Goal: Find specific page/section: Find specific page/section

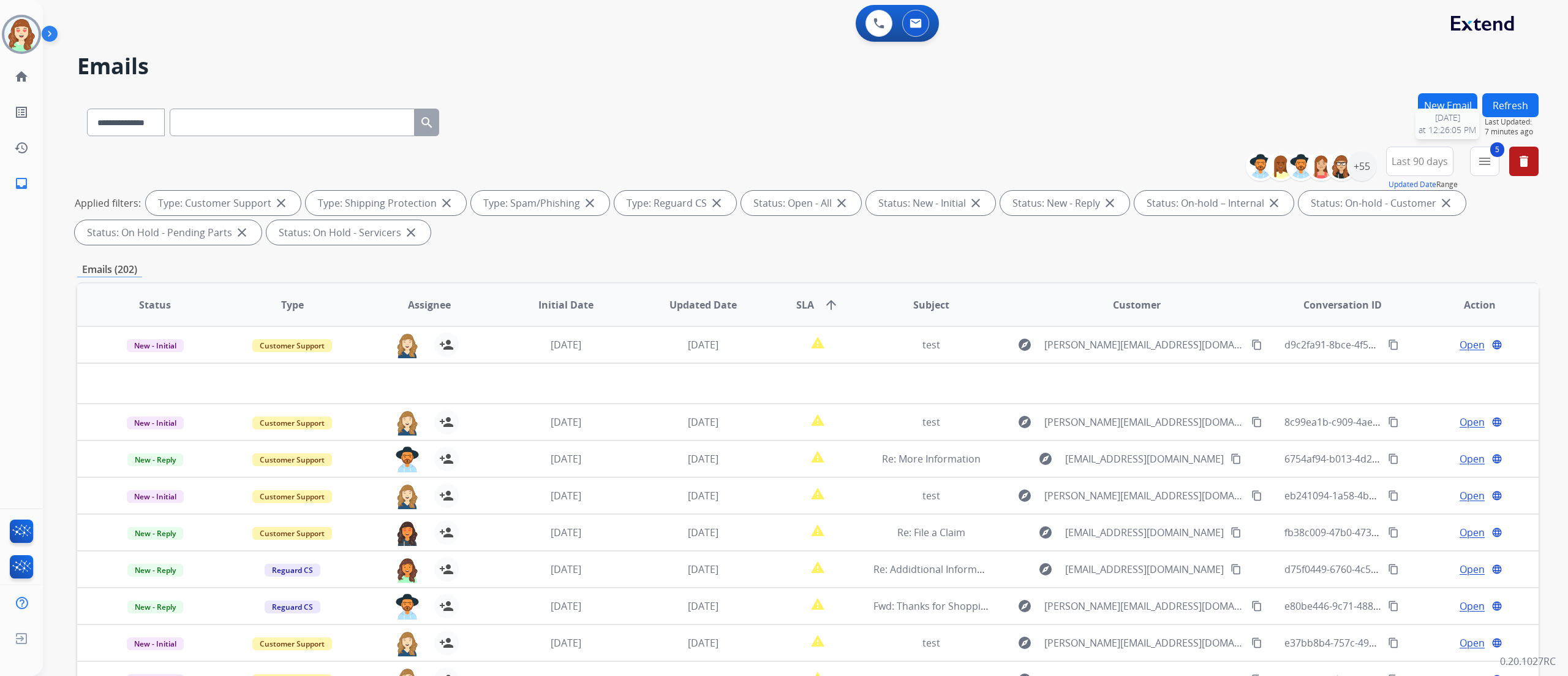
select select "**********"
click at [1358, 177] on div "+55" at bounding box center [1362, 166] width 30 height 30
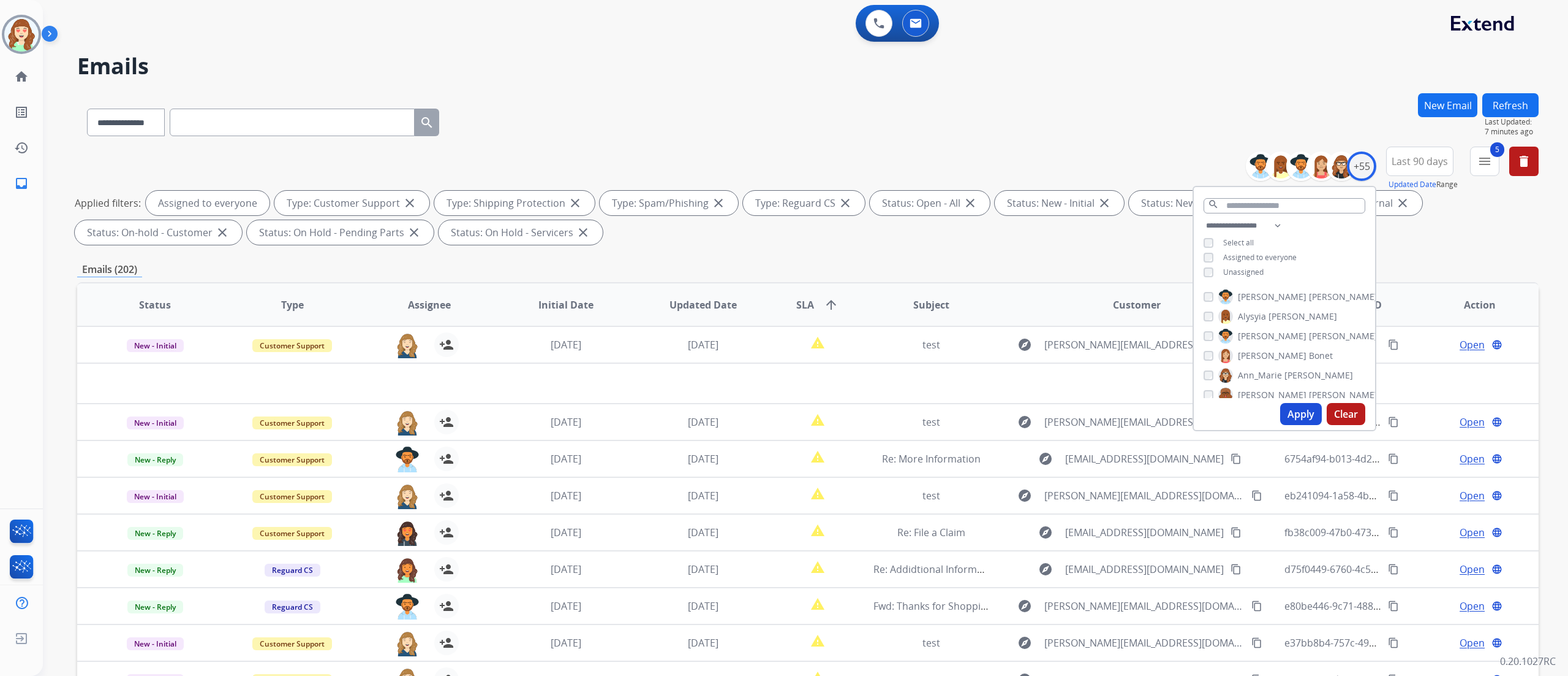
click at [1306, 418] on button "Apply" at bounding box center [1301, 413] width 41 height 22
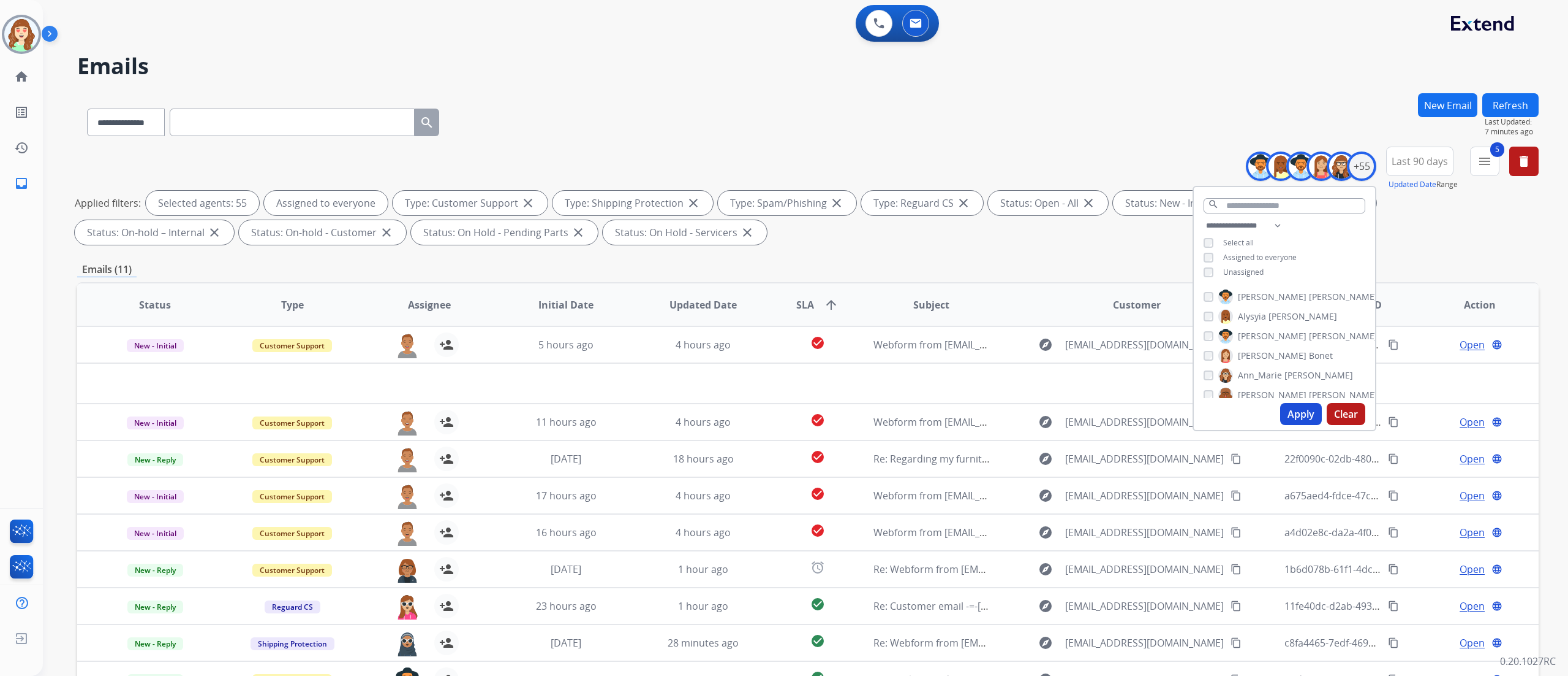
click at [117, 21] on div "0 Voice Interactions 0 Email Interactions" at bounding box center [798, 25] width 1481 height 39
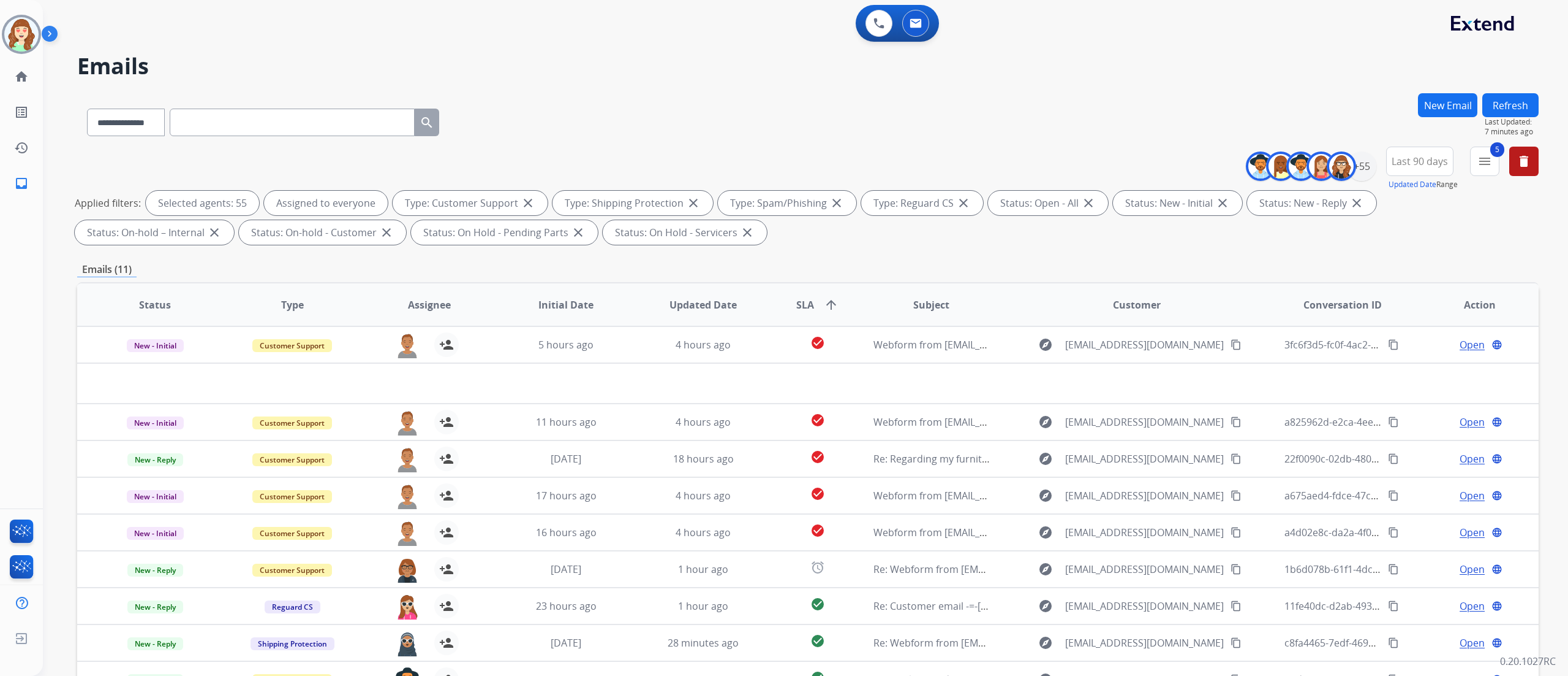
click at [1567, 340] on div "**********" at bounding box center [805, 338] width 1526 height 676
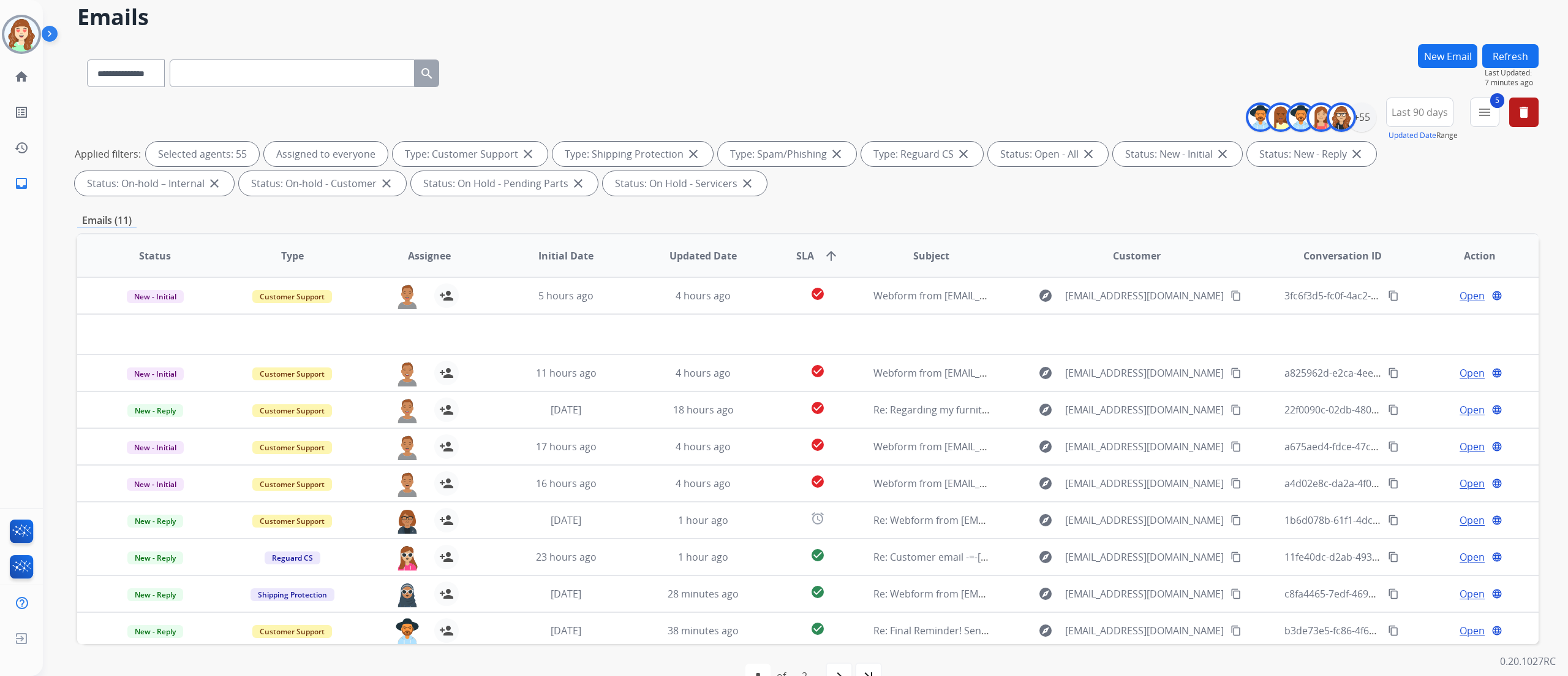
scroll to position [81, 0]
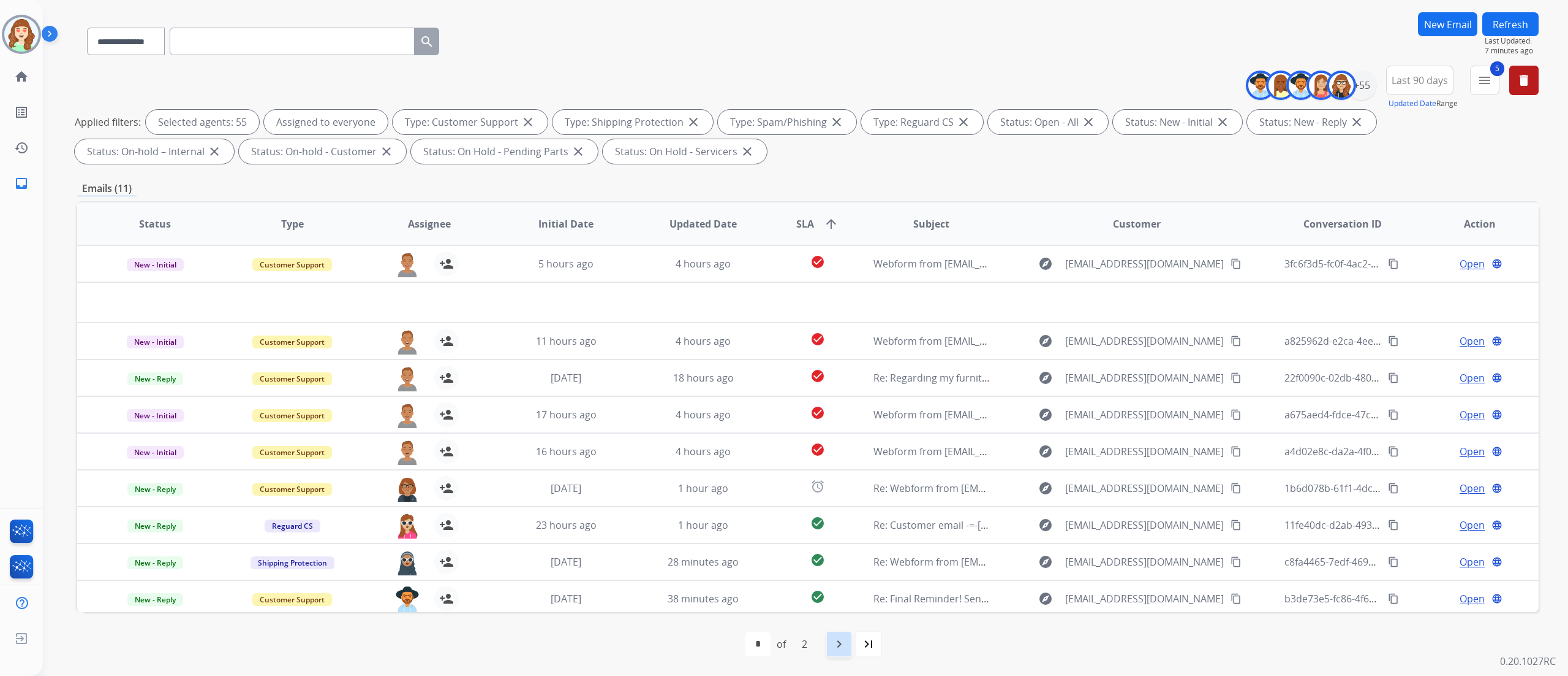
click at [846, 644] on mat-icon "navigate_next" at bounding box center [839, 643] width 15 height 15
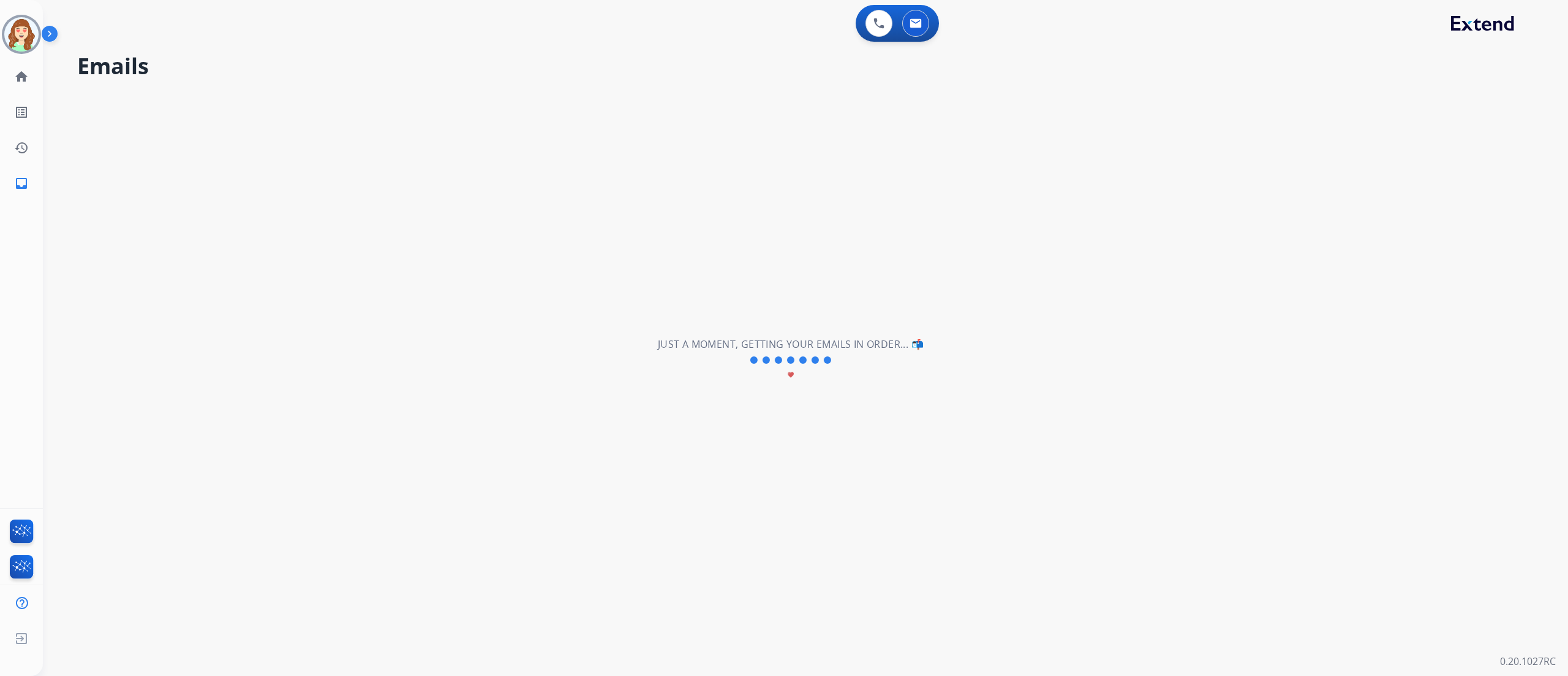
scroll to position [0, 0]
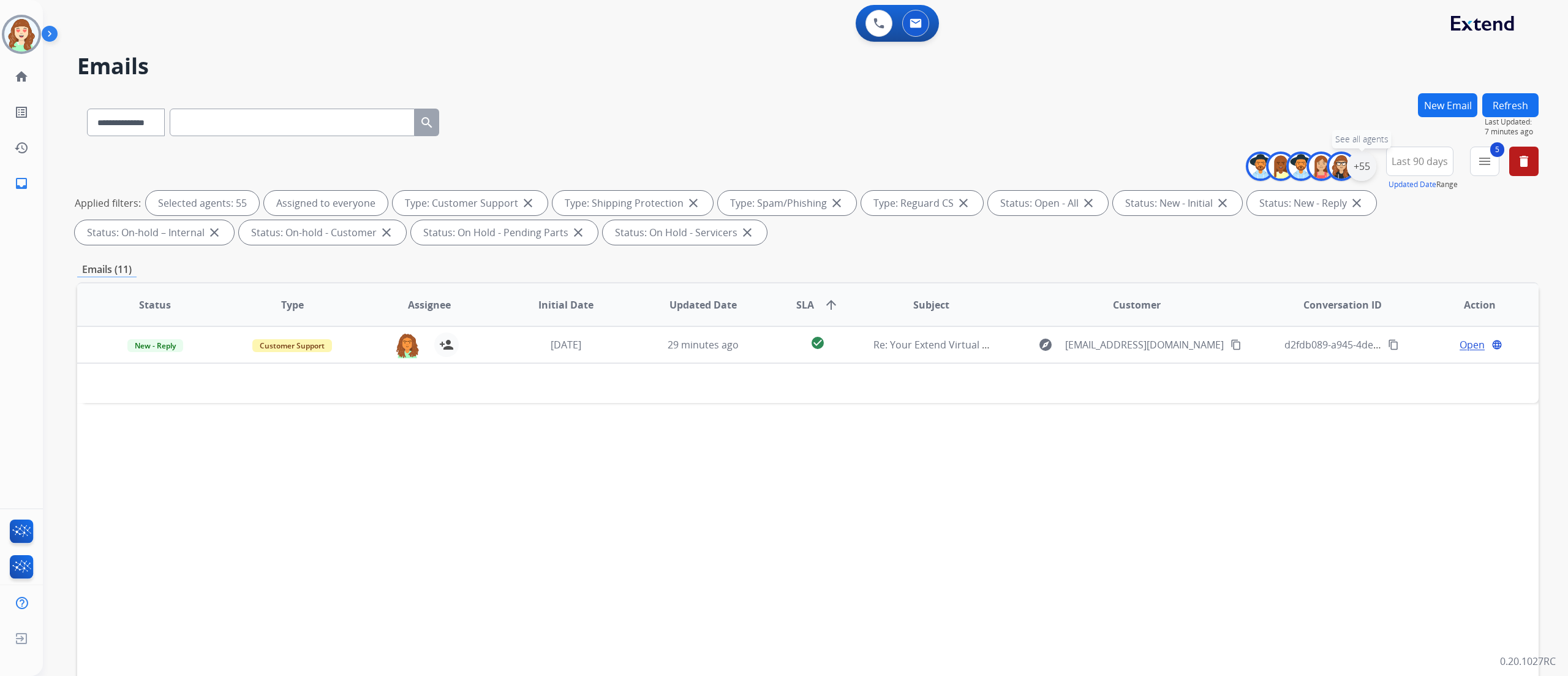
click at [1367, 166] on div "+55" at bounding box center [1362, 166] width 30 height 30
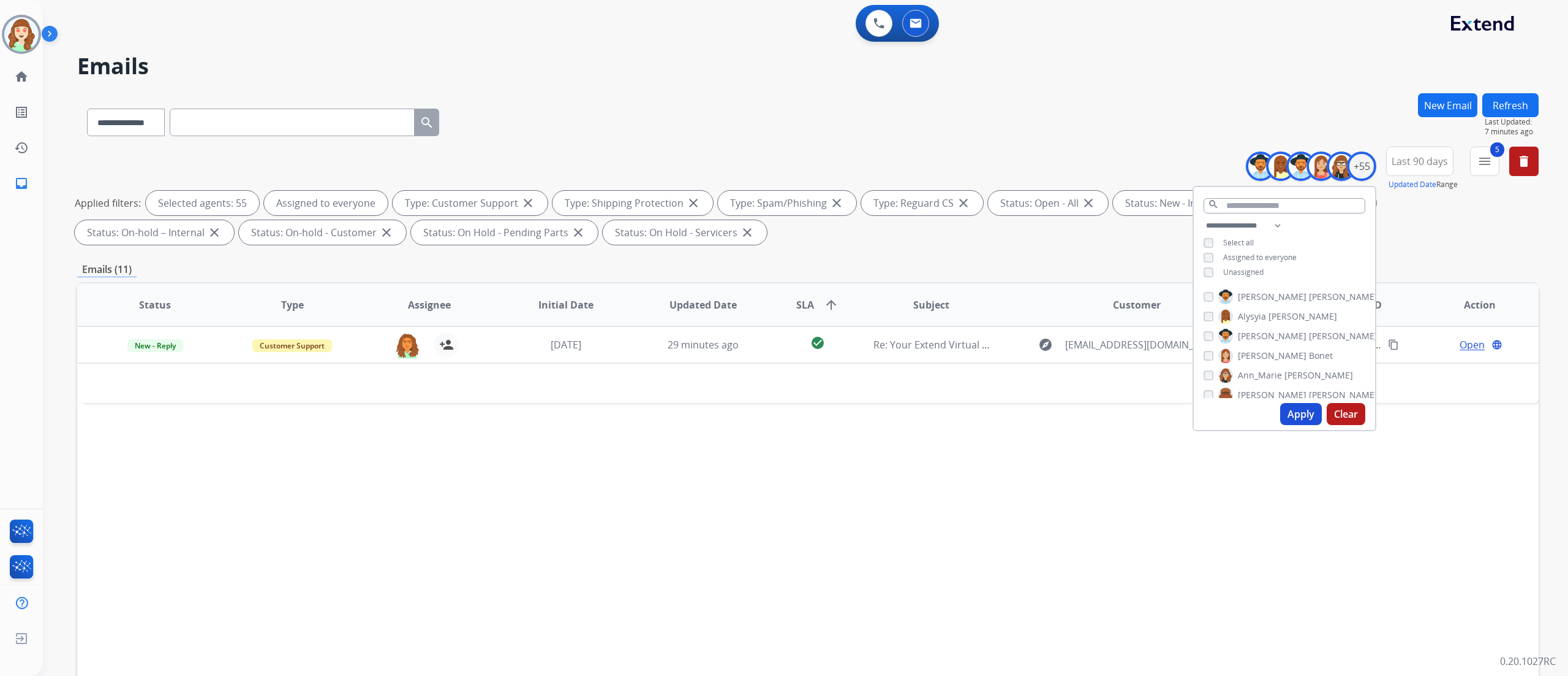
click at [1345, 418] on button "Clear" at bounding box center [1345, 413] width 38 height 22
select select "*"
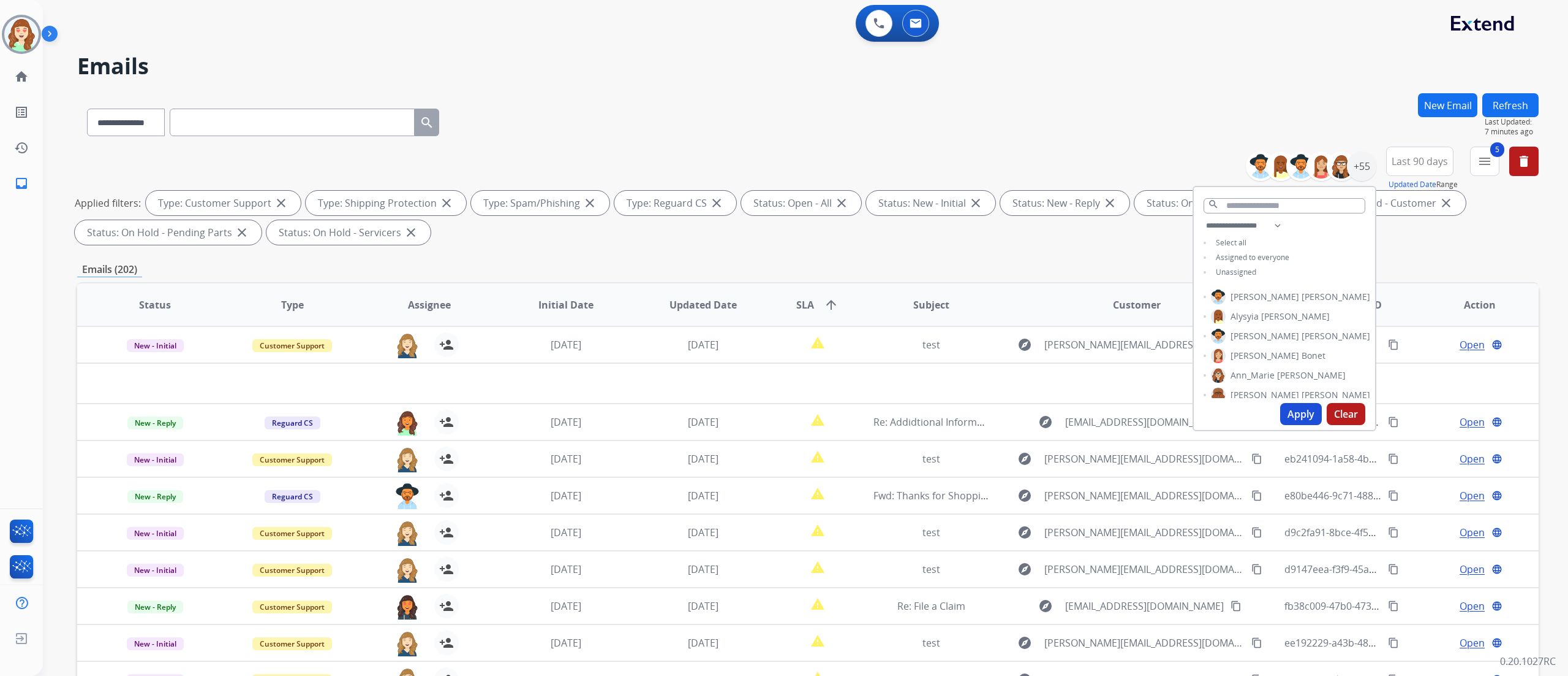
click at [1334, 352] on div "[PERSON_NAME] [PERSON_NAME] [PERSON_NAME] [PERSON_NAME] [PERSON_NAME] [PERSON_N…" at bounding box center [1285, 340] width 181 height 113
click at [1211, 267] on div "Unassigned" at bounding box center [1234, 272] width 60 height 10
click at [1315, 414] on button "Apply" at bounding box center [1301, 413] width 41 height 22
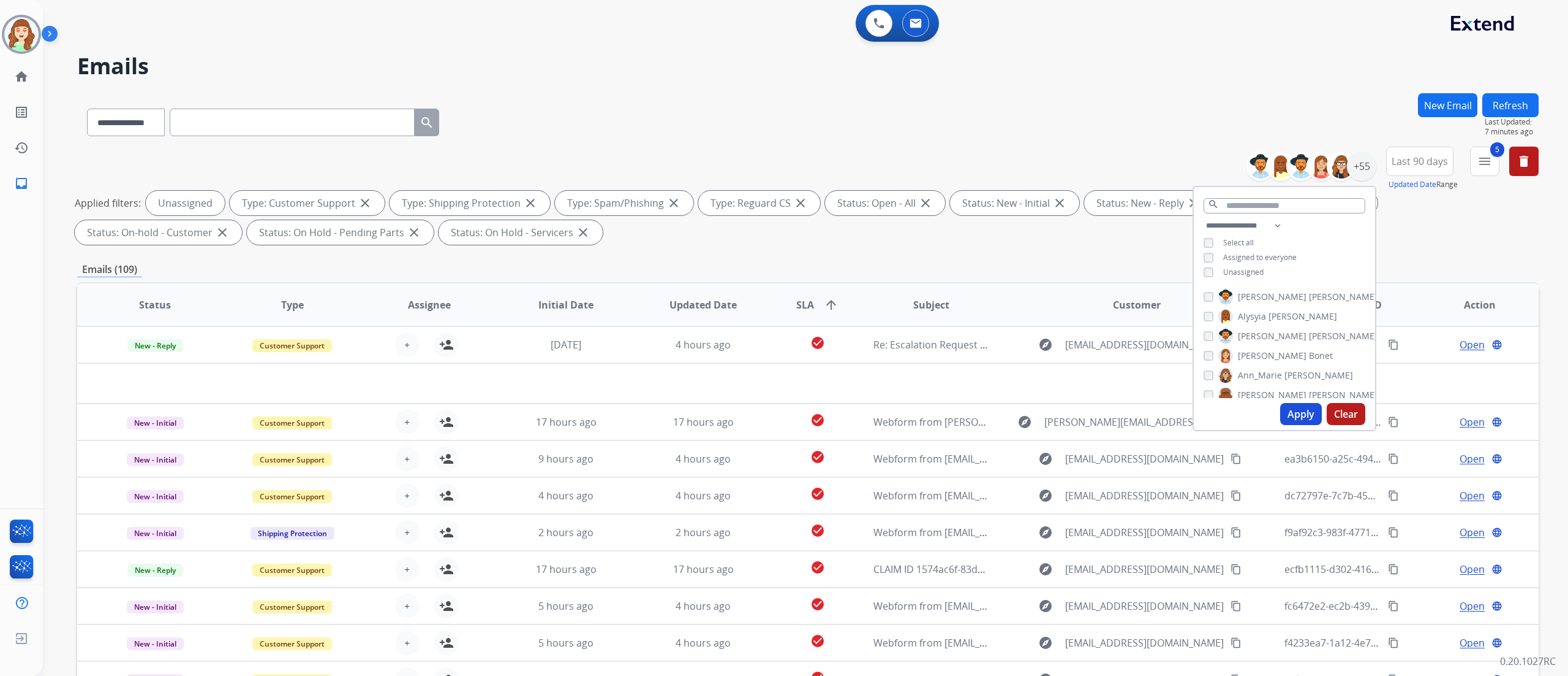
click at [1480, 176] on div "5 menu Type Claims Adjudication Customer Support Escalation Service Support Shi…" at bounding box center [1485, 168] width 30 height 44
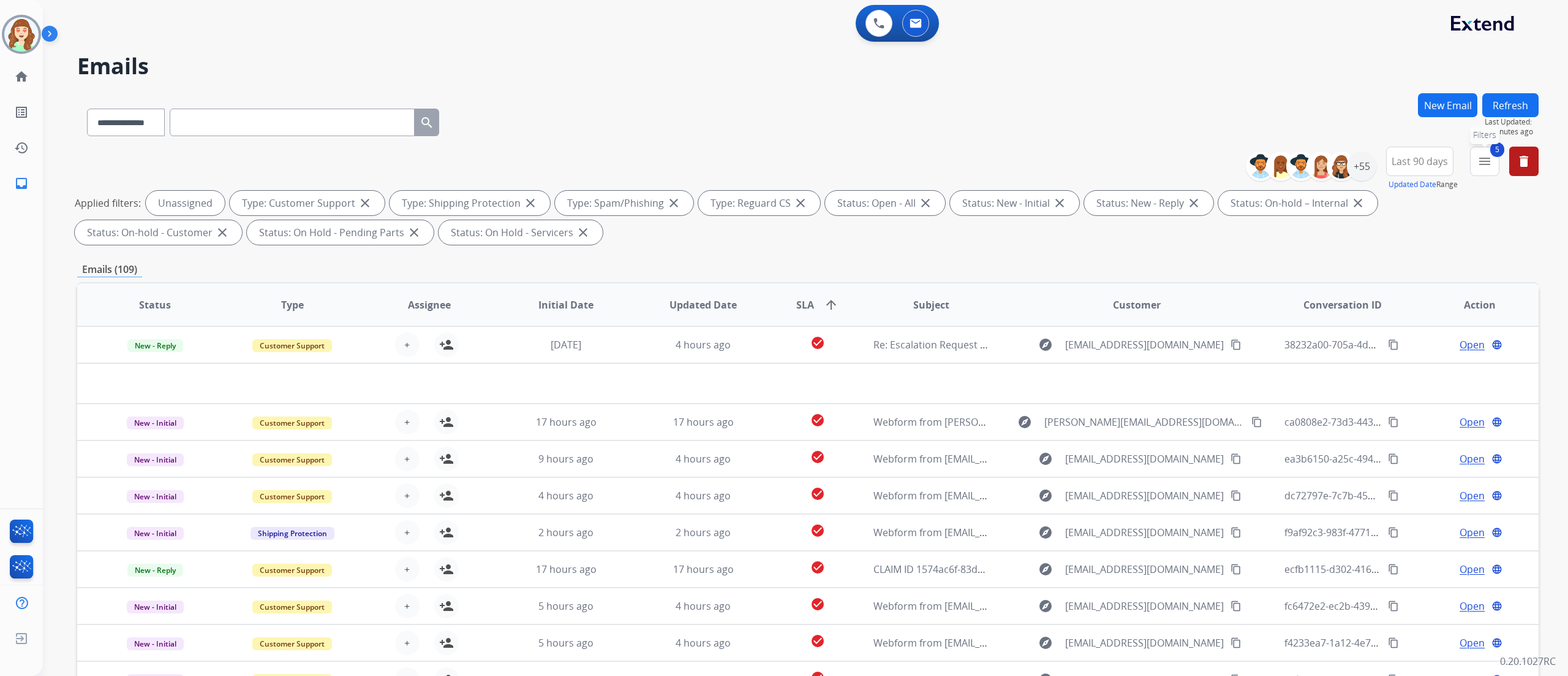
click at [1486, 158] on mat-icon "menu" at bounding box center [1484, 161] width 15 height 15
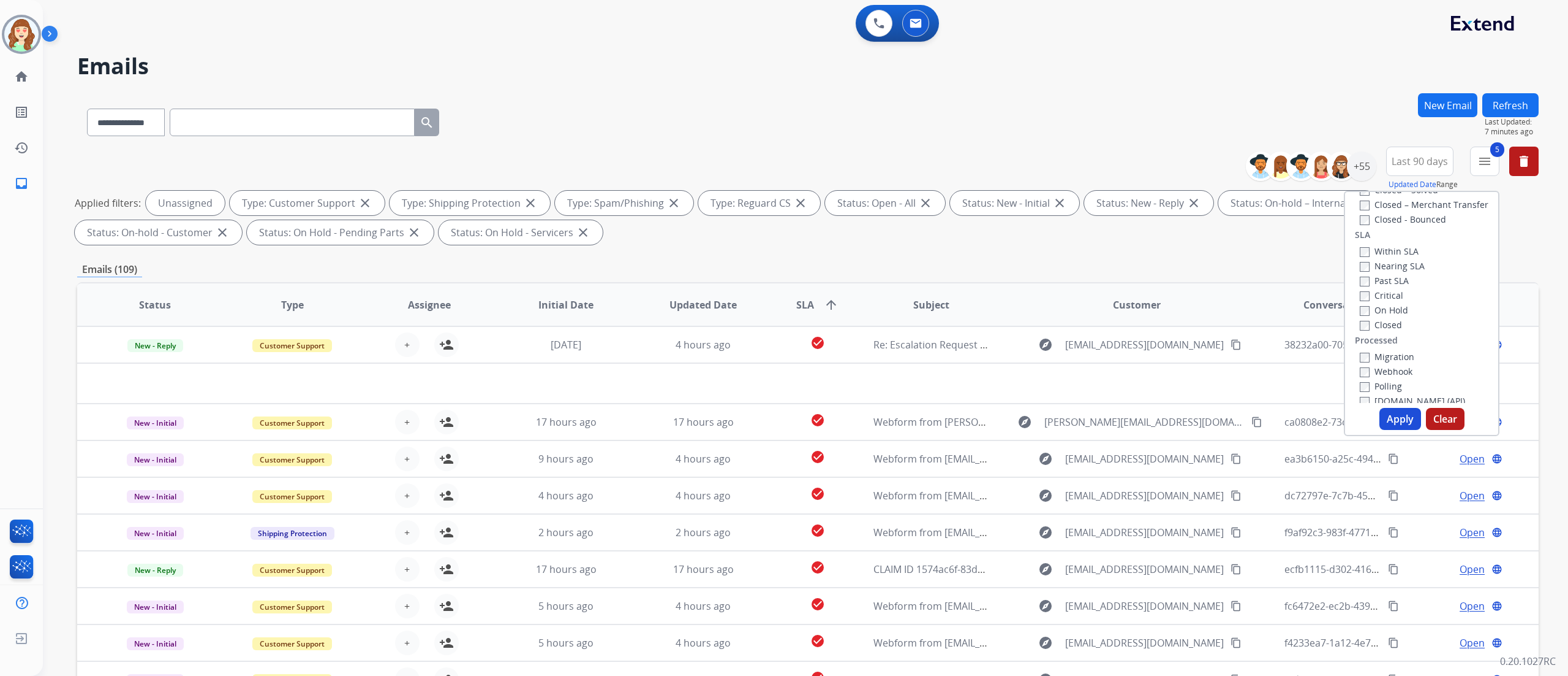
scroll to position [336, 0]
click at [1387, 411] on button "Apply" at bounding box center [1400, 418] width 41 height 22
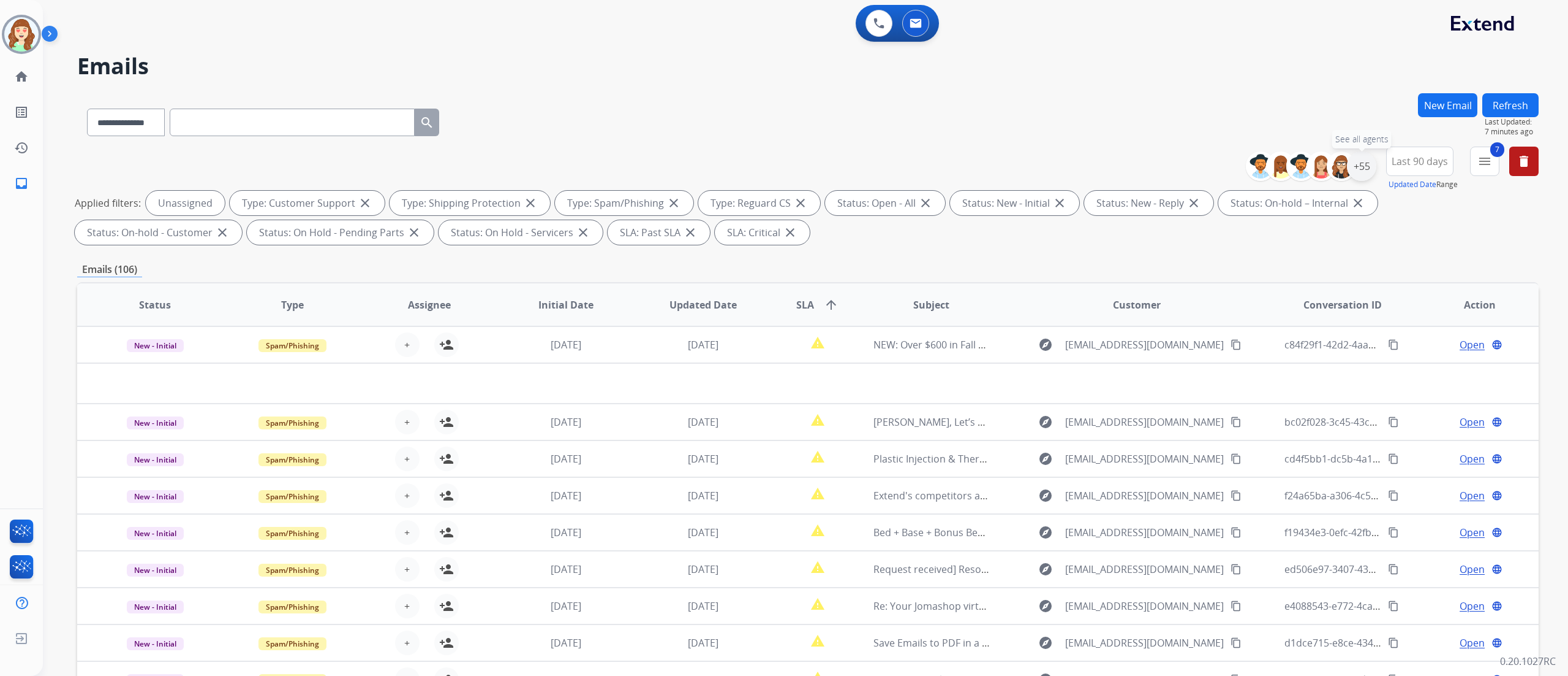
click at [1365, 168] on div "+55" at bounding box center [1362, 166] width 30 height 30
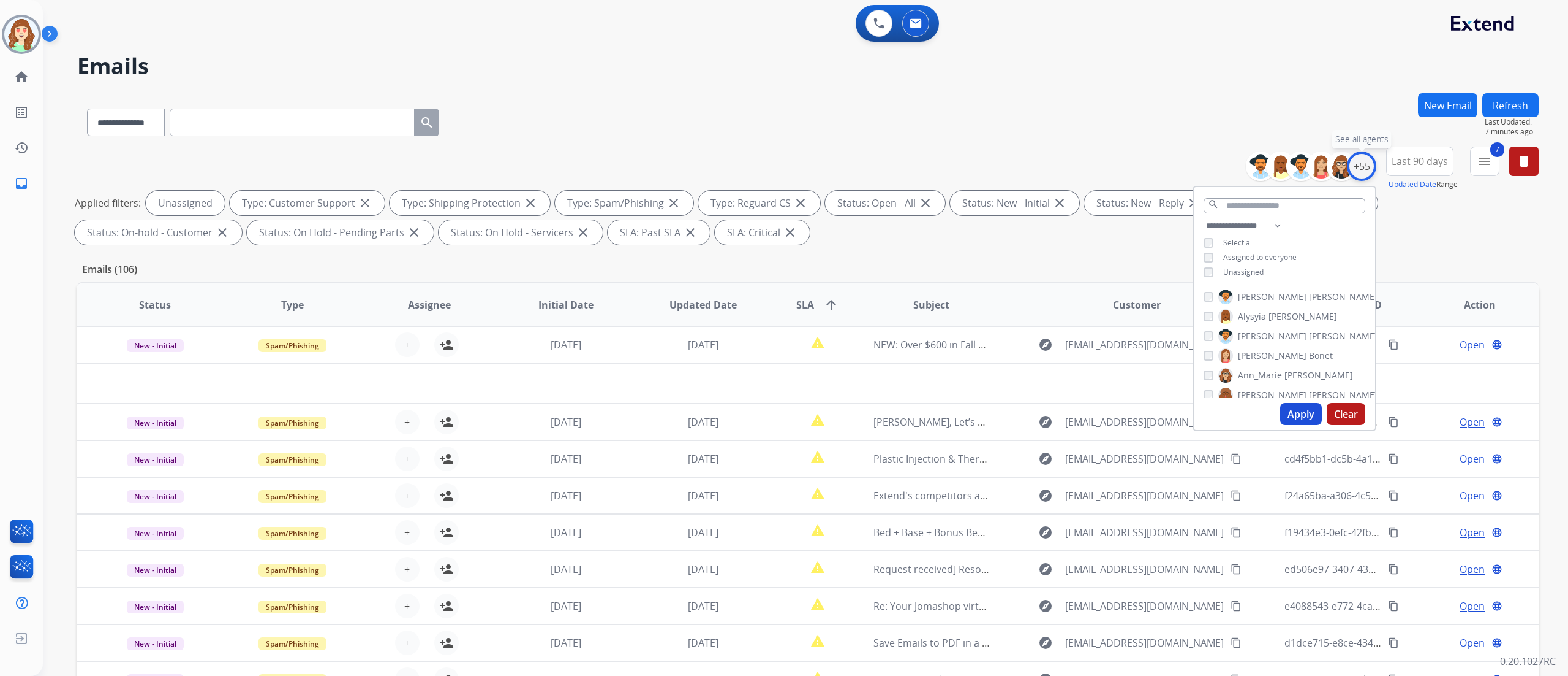
click at [1365, 168] on div "+55" at bounding box center [1362, 166] width 30 height 30
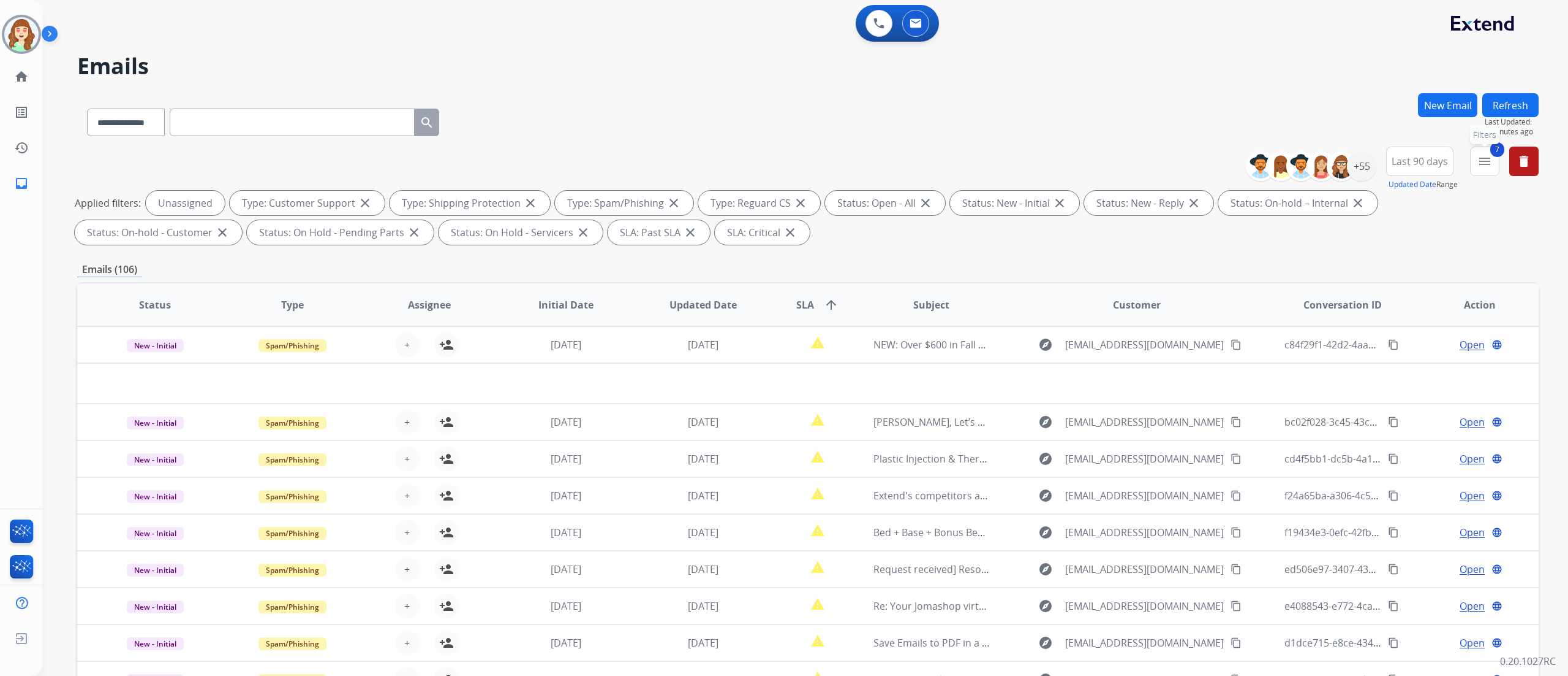
click at [1492, 168] on button "7 menu Filters" at bounding box center [1485, 161] width 30 height 30
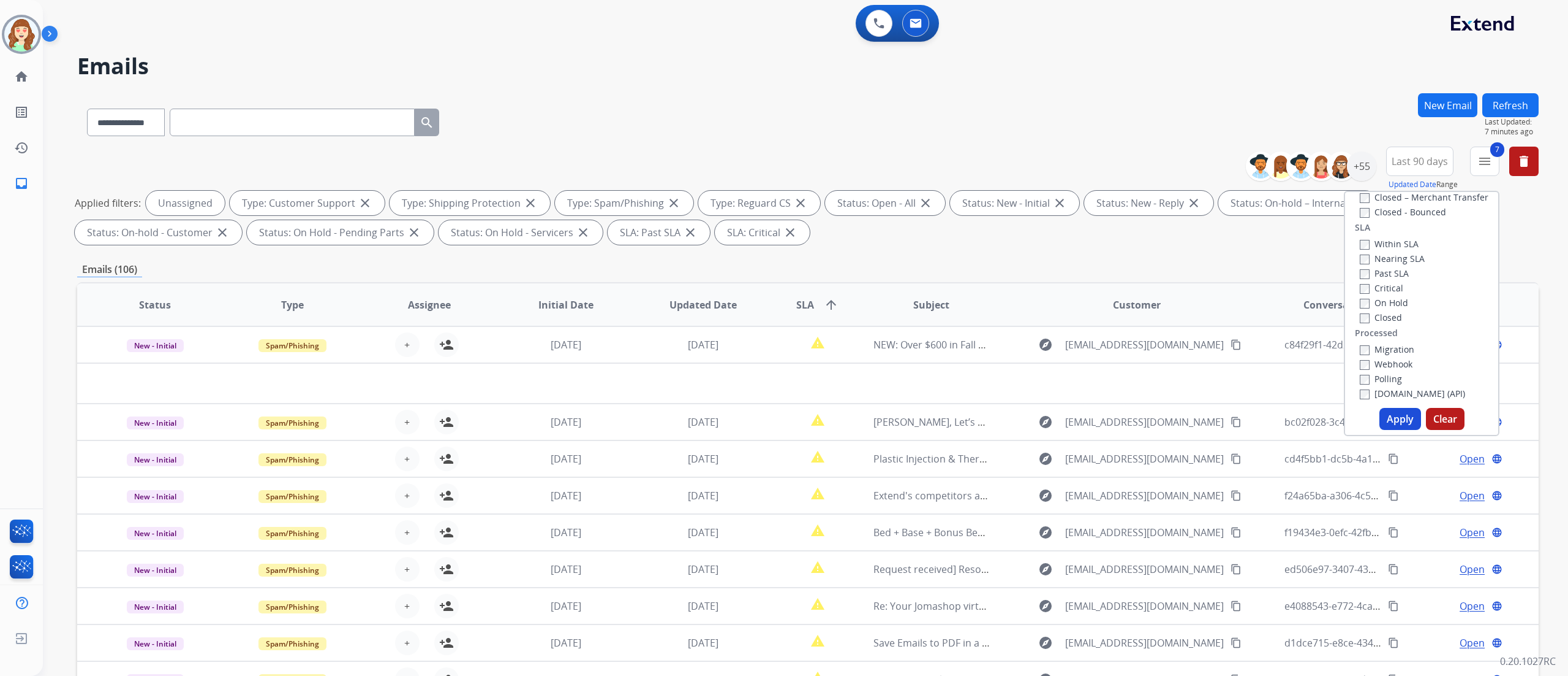
drag, startPoint x: 1498, startPoint y: 362, endPoint x: 1498, endPoint y: 355, distance: 7.0
click at [1498, 355] on div "Type Claims Adjudication Customer Support Escalation Service Support Shipping P…" at bounding box center [1422, 313] width 156 height 245
click at [1391, 414] on button "Apply" at bounding box center [1400, 418] width 41 height 22
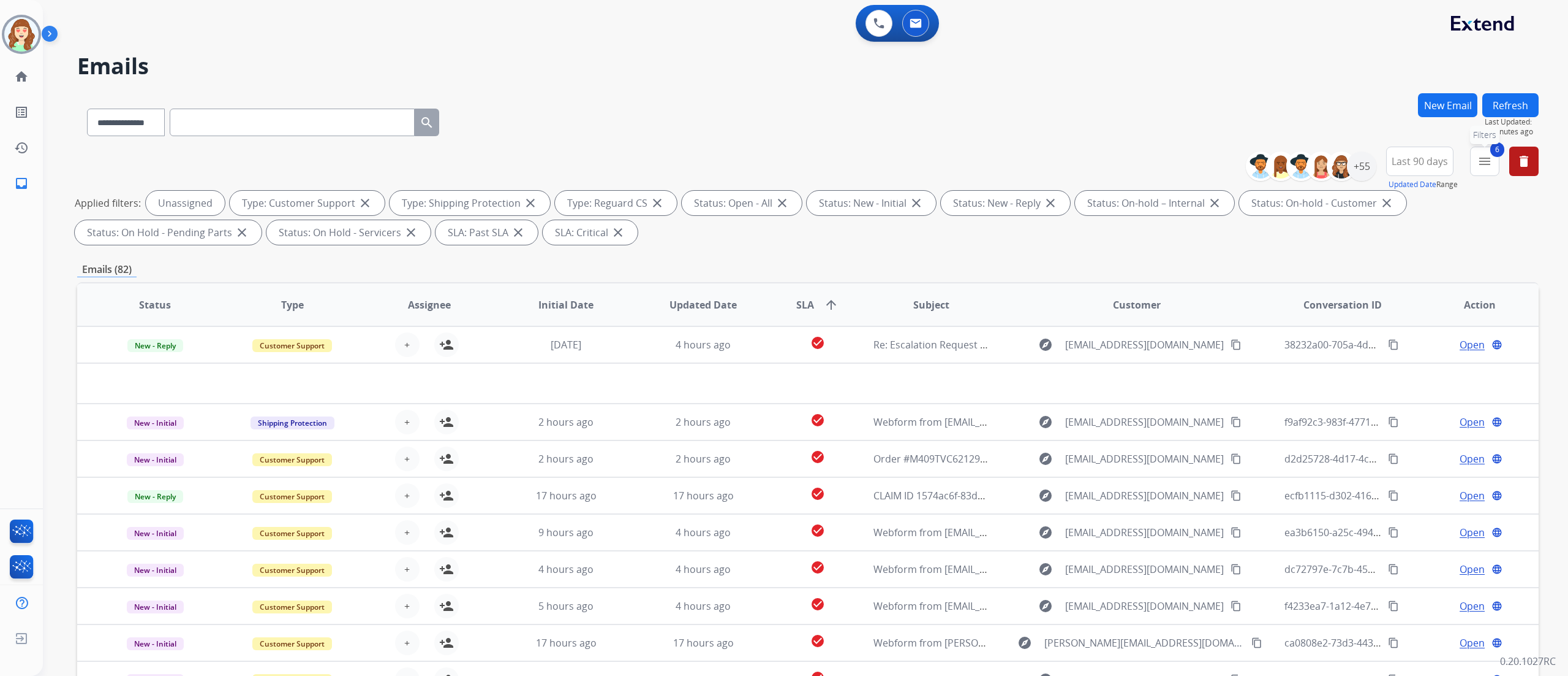
click at [1483, 164] on mat-icon "menu" at bounding box center [1484, 161] width 15 height 15
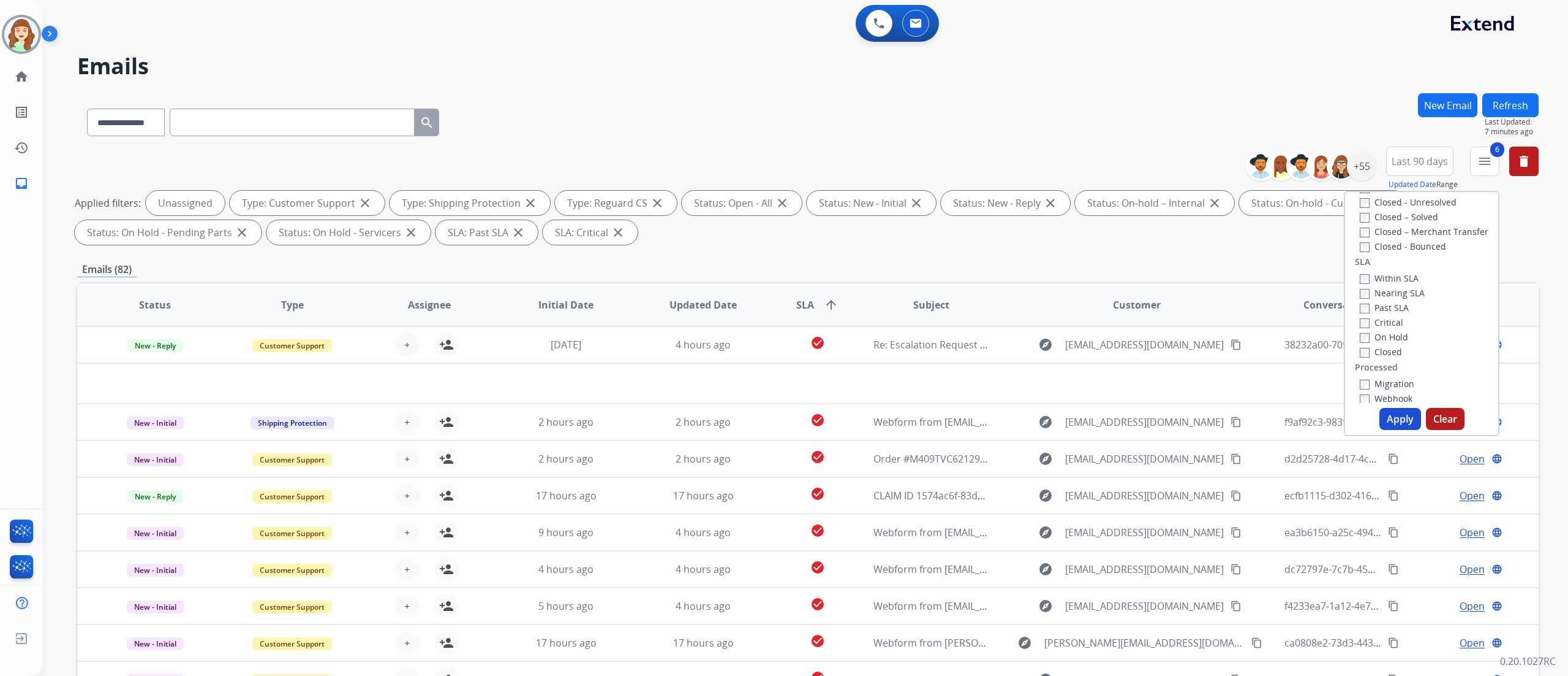
scroll to position [303, 0]
click at [1398, 418] on button "Apply" at bounding box center [1400, 418] width 41 height 22
